Goal: Information Seeking & Learning: Learn about a topic

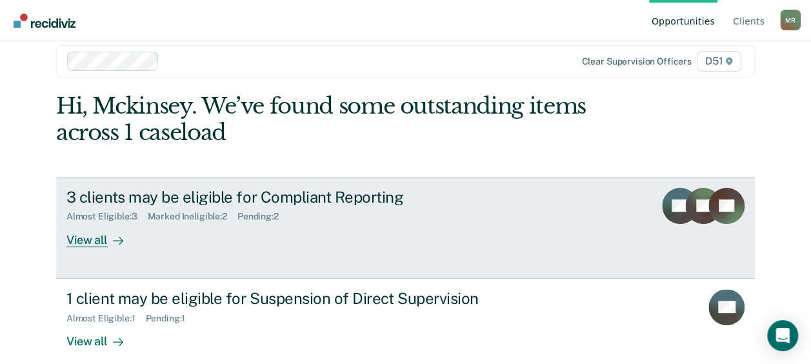
scroll to position [32, 0]
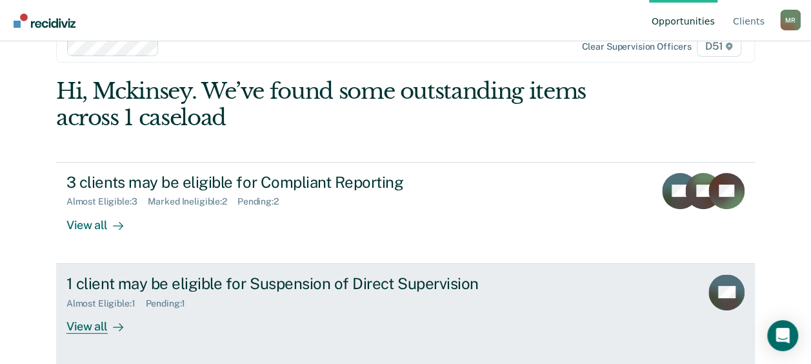
click at [74, 321] on div "View all" at bounding box center [102, 320] width 72 height 25
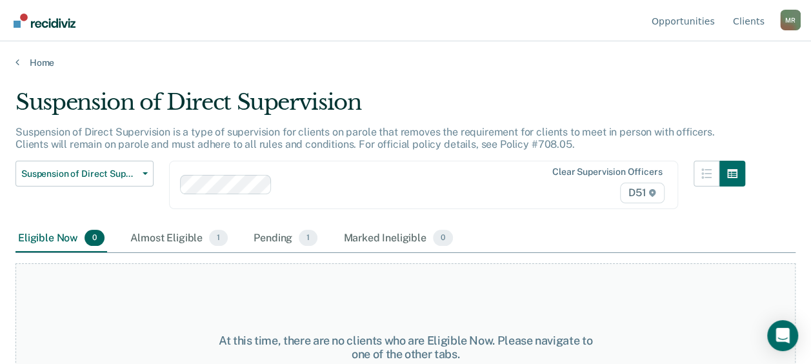
scroll to position [66, 0]
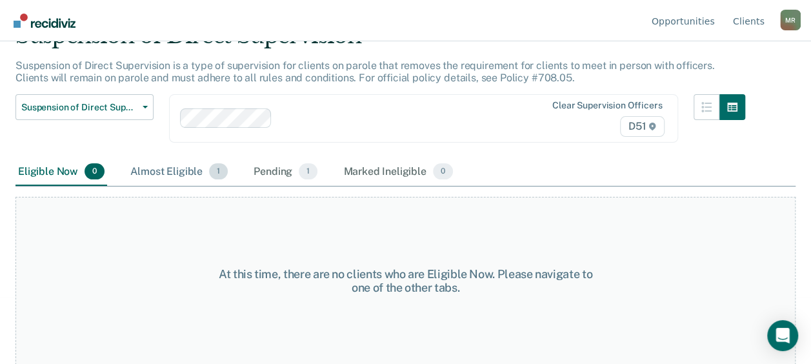
click at [189, 175] on div "Almost Eligible 1" at bounding box center [179, 172] width 103 height 28
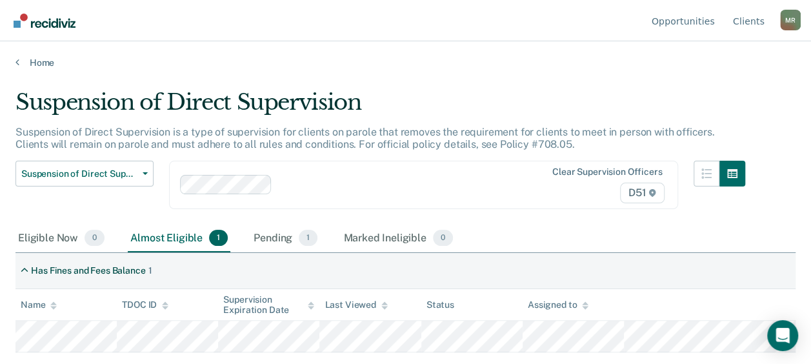
scroll to position [0, 0]
click at [290, 239] on div "Pending 1" at bounding box center [285, 238] width 69 height 28
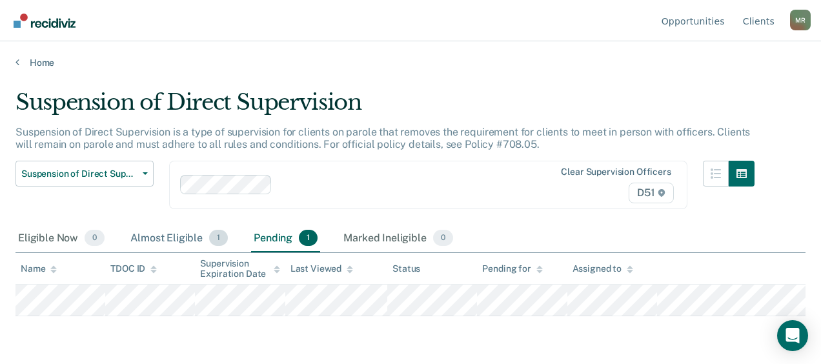
click at [155, 240] on div "Almost Eligible 1" at bounding box center [179, 238] width 103 height 28
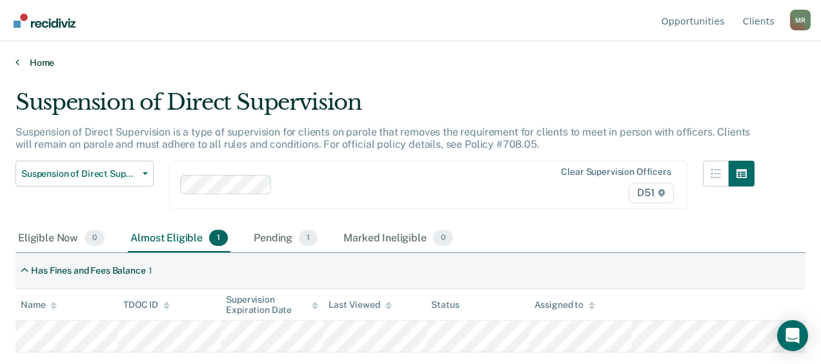
click at [17, 60] on icon at bounding box center [17, 62] width 4 height 10
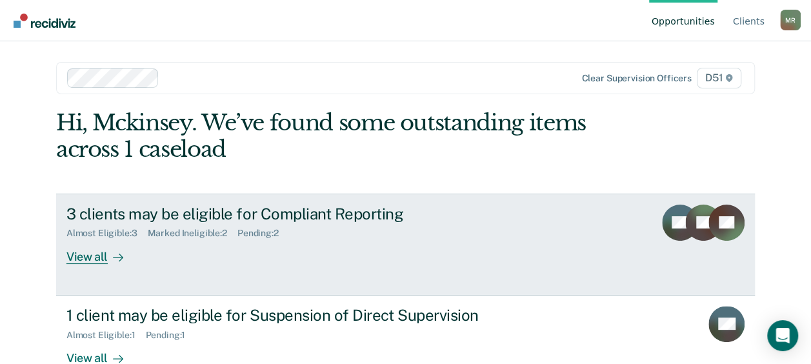
click at [636, 231] on link "3 clients may be eligible for Compliant Reporting Almost Eligible : 3 Marked In…" at bounding box center [405, 245] width 699 height 102
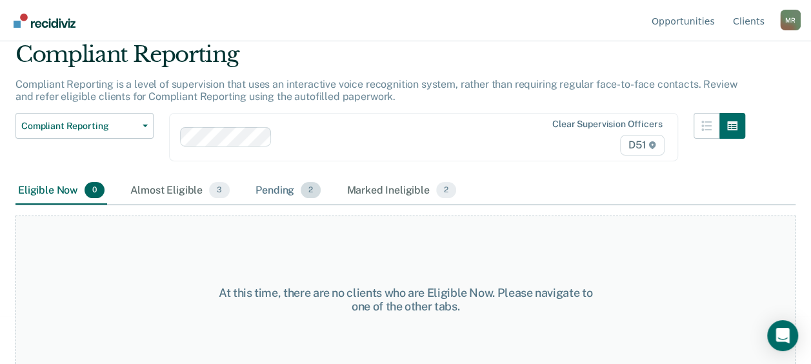
scroll to position [65, 0]
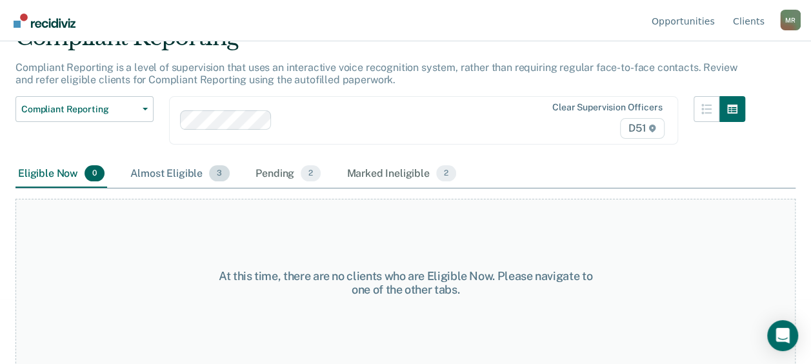
click at [158, 178] on div "Almost Eligible 3" at bounding box center [180, 174] width 104 height 28
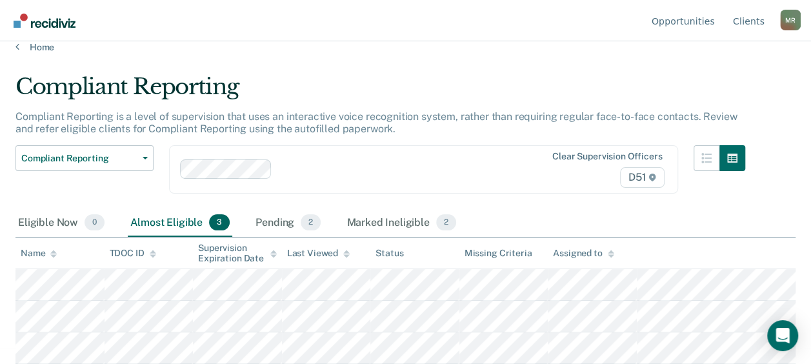
scroll to position [49, 0]
